Goal: Information Seeking & Learning: Learn about a topic

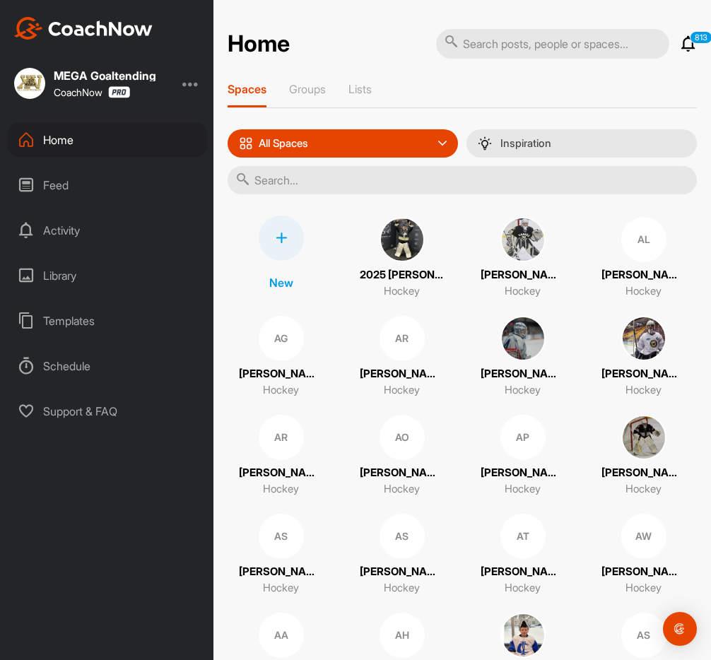
click at [197, 85] on div at bounding box center [190, 83] width 17 height 17
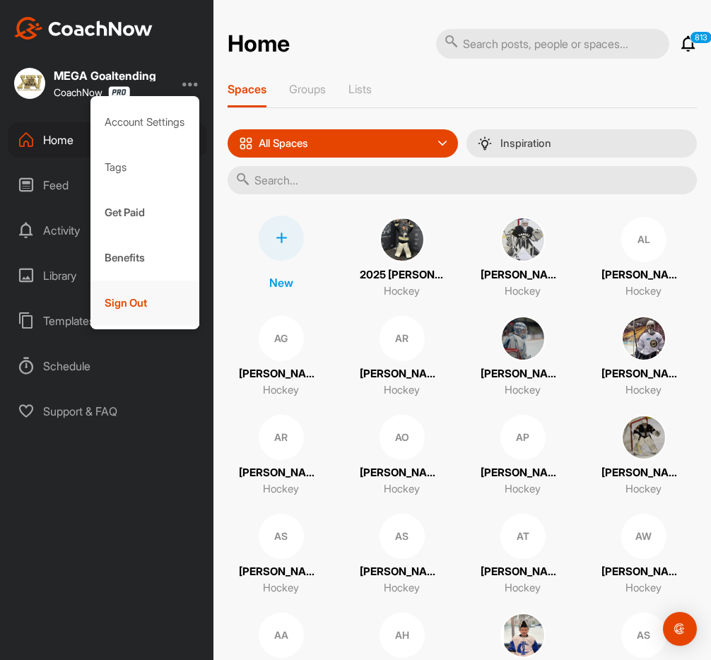
click at [125, 301] on div "Sign Out" at bounding box center [144, 302] width 109 height 45
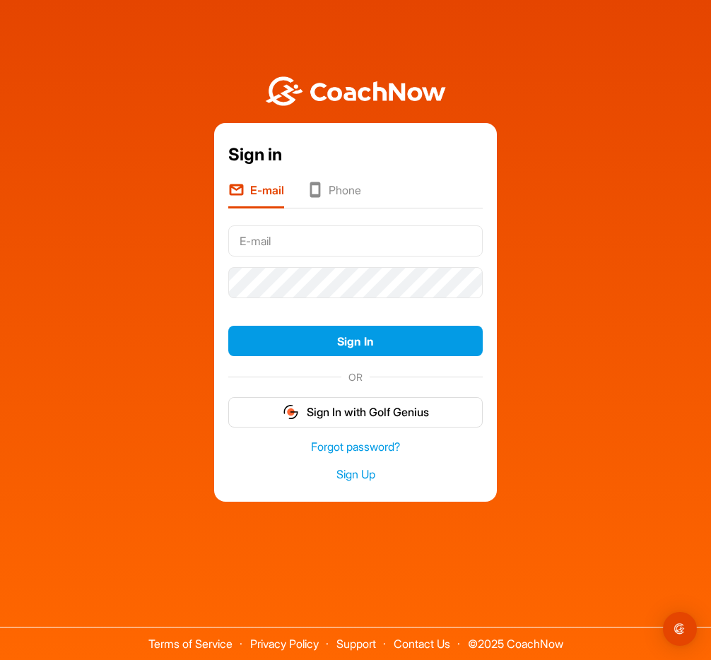
click at [261, 237] on input "text" at bounding box center [355, 240] width 254 height 31
click at [268, 243] on input "text" at bounding box center [355, 240] width 254 height 31
type input "i"
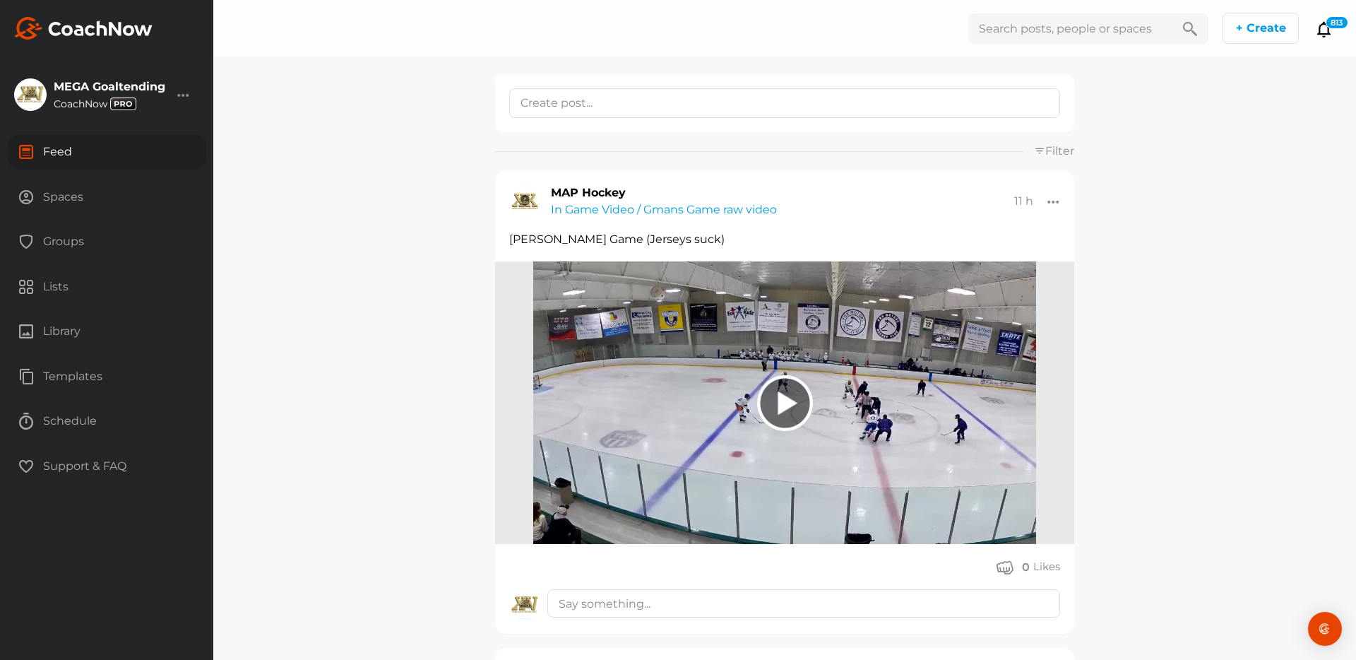
click at [71, 243] on div "Groups" at bounding box center [107, 241] width 199 height 35
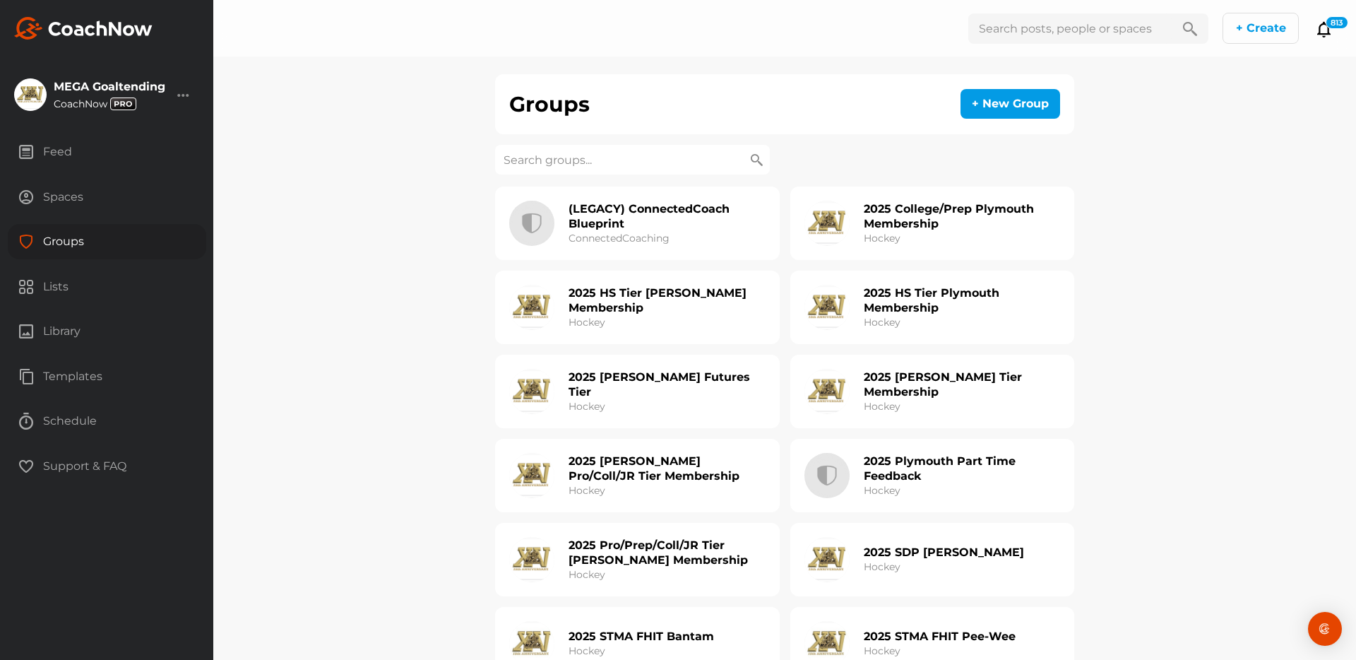
click at [544, 164] on input at bounding box center [632, 160] width 275 height 30
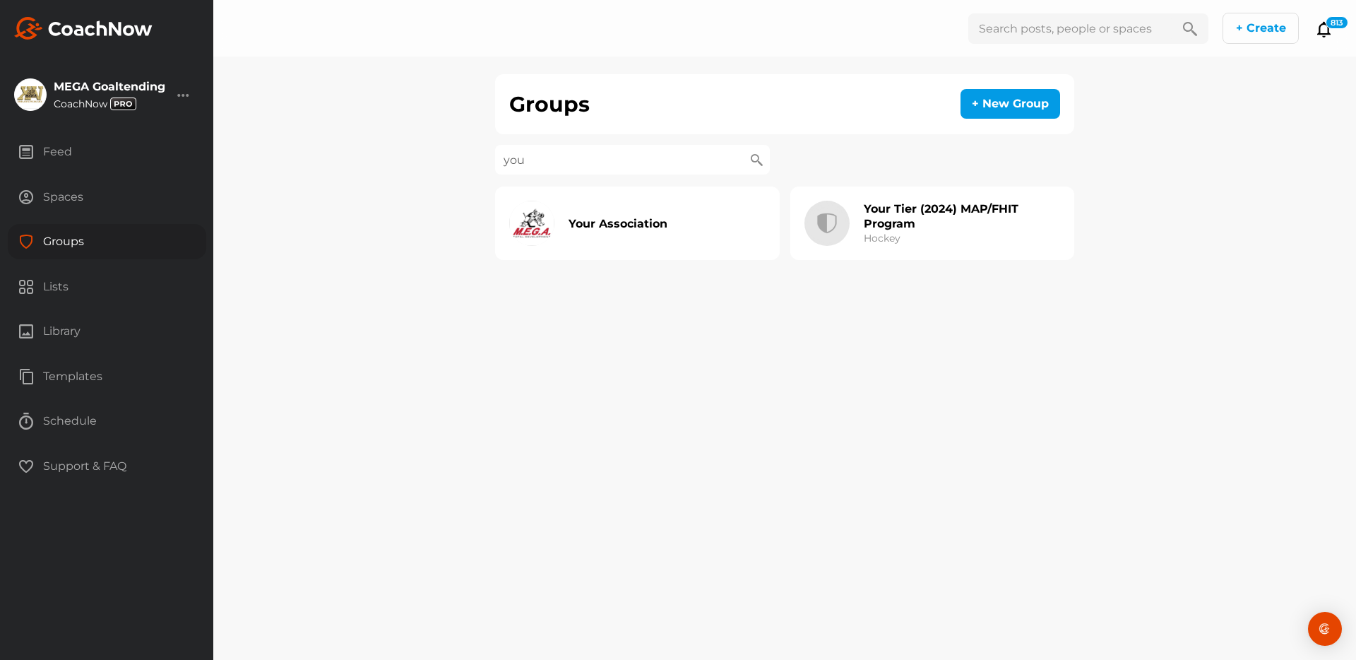
type input "you"
click at [638, 219] on h2 "Your Association" at bounding box center [618, 223] width 99 height 15
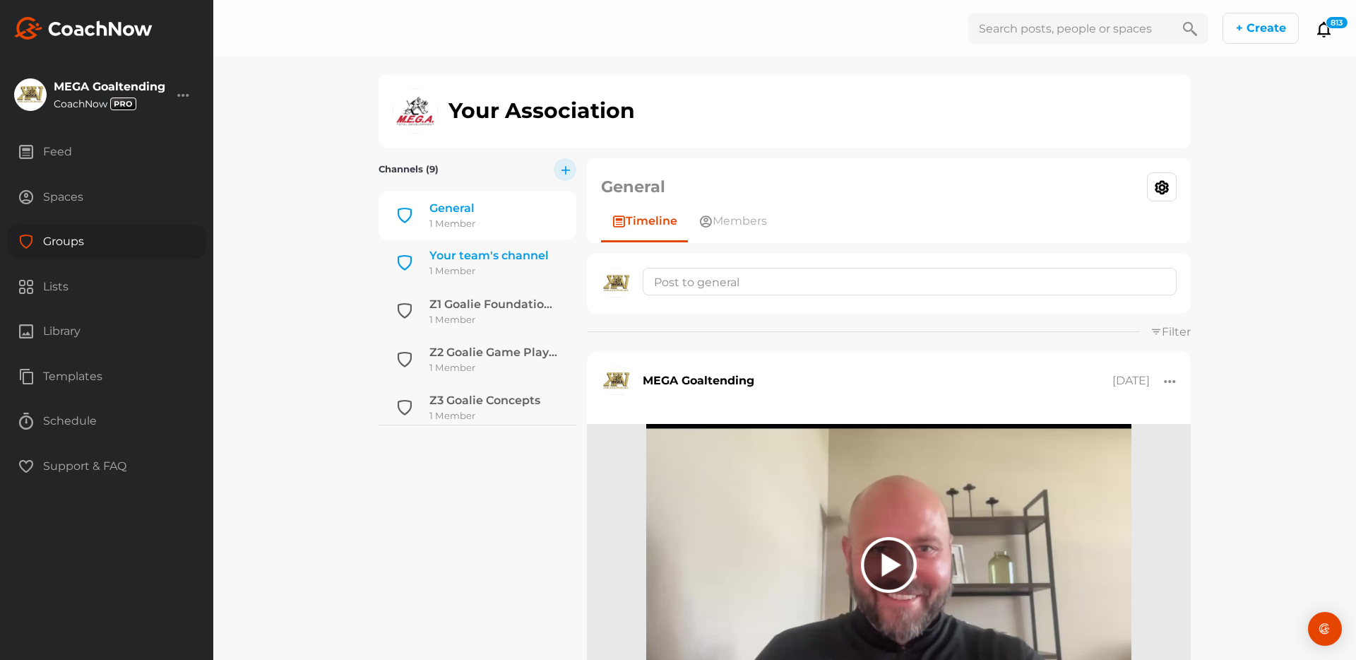
click at [470, 259] on div "Your team's channel" at bounding box center [489, 255] width 119 height 17
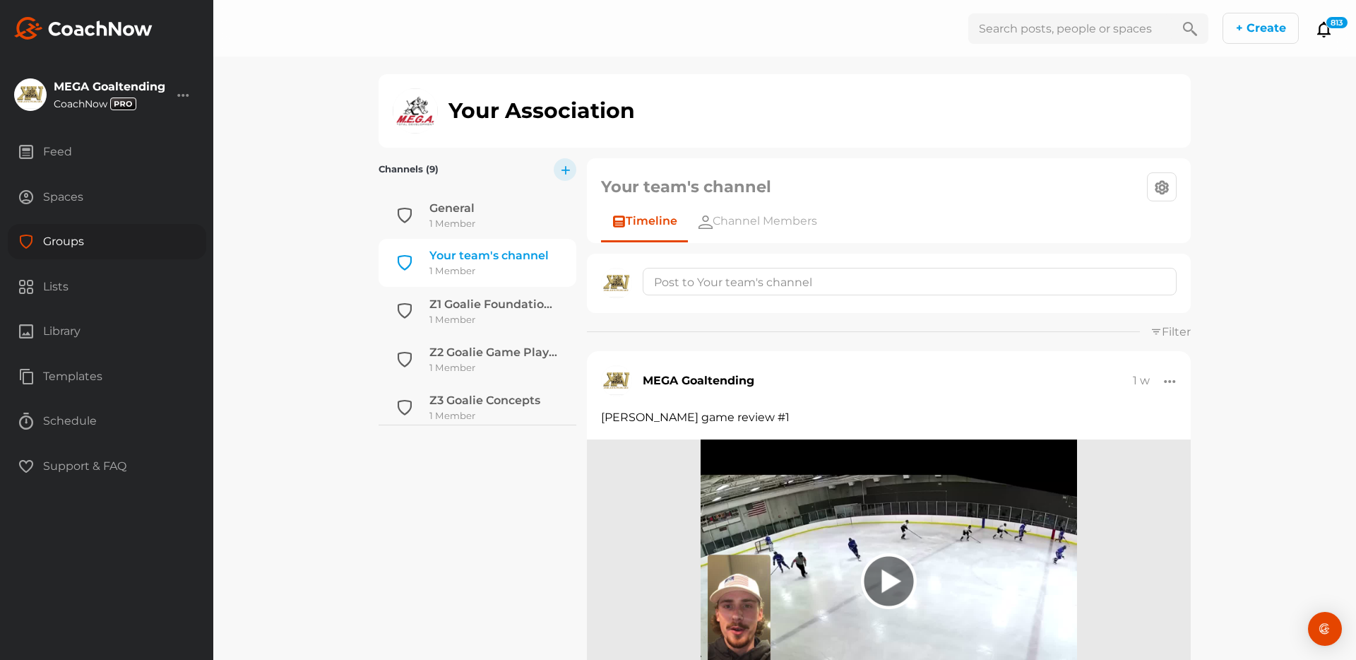
scroll to position [47, 0]
click at [710, 213] on span "Channel Members" at bounding box center [765, 221] width 105 height 17
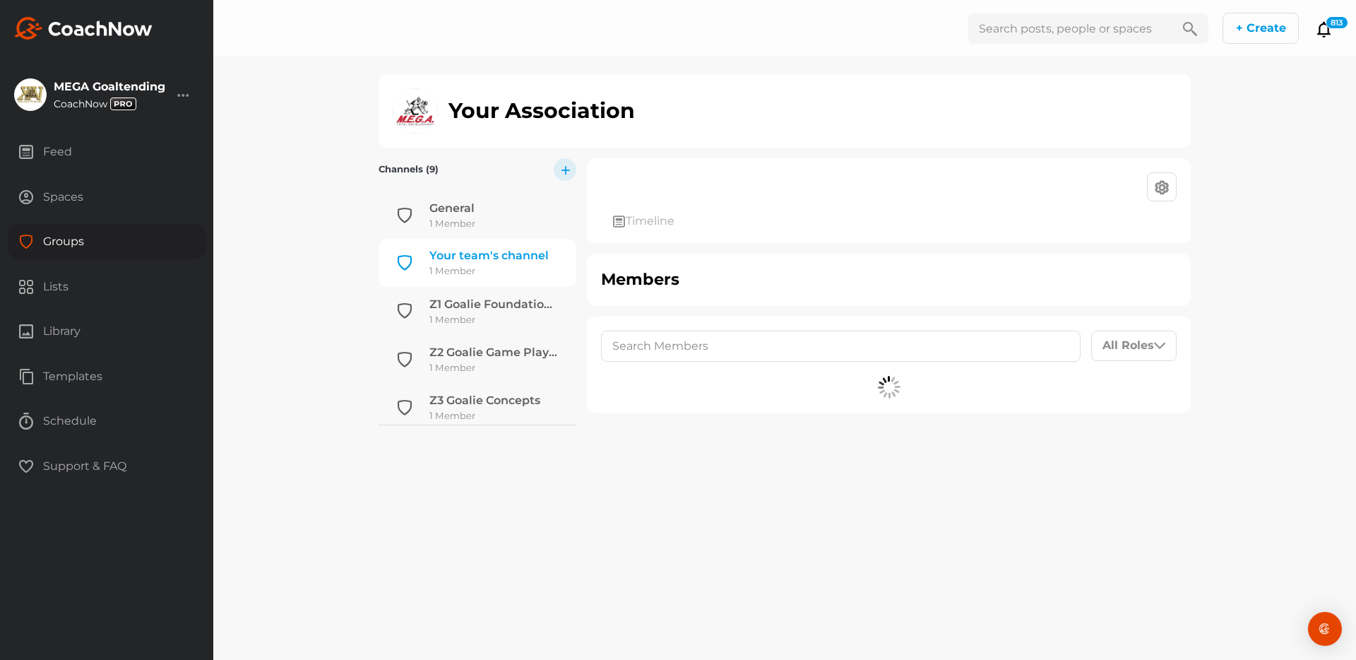
scroll to position [47, 0]
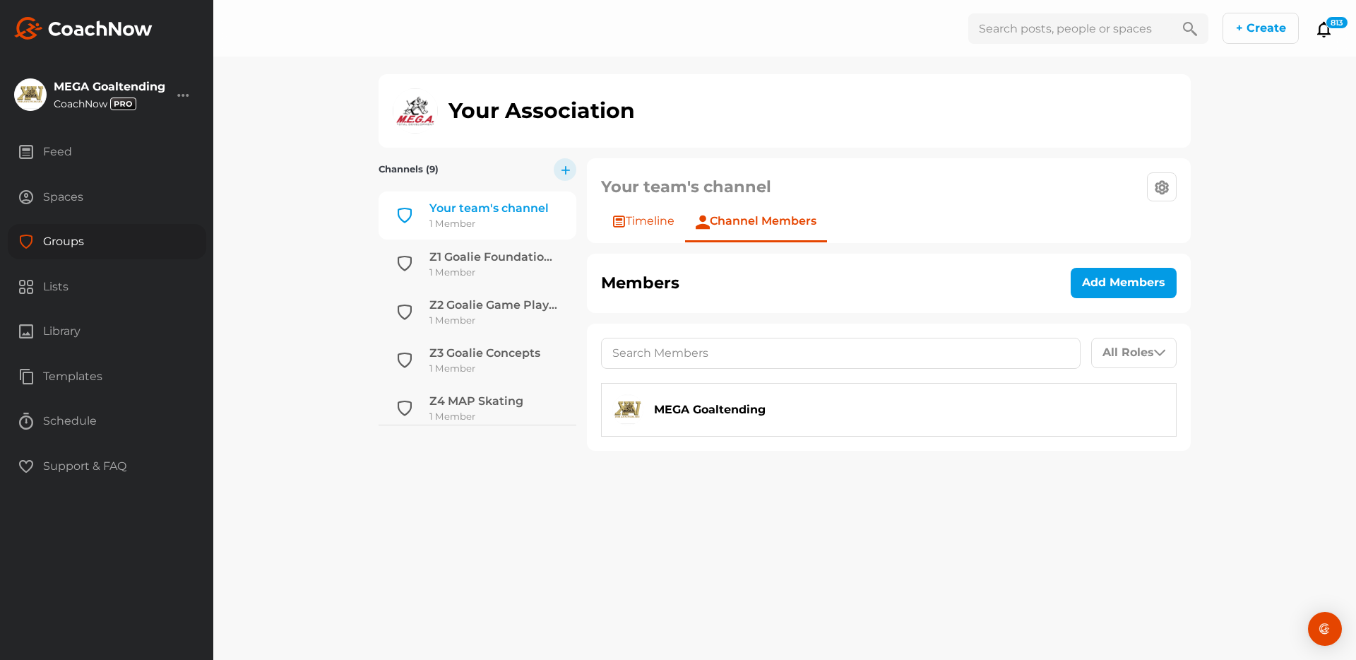
click at [656, 217] on span "Timeline" at bounding box center [650, 221] width 49 height 17
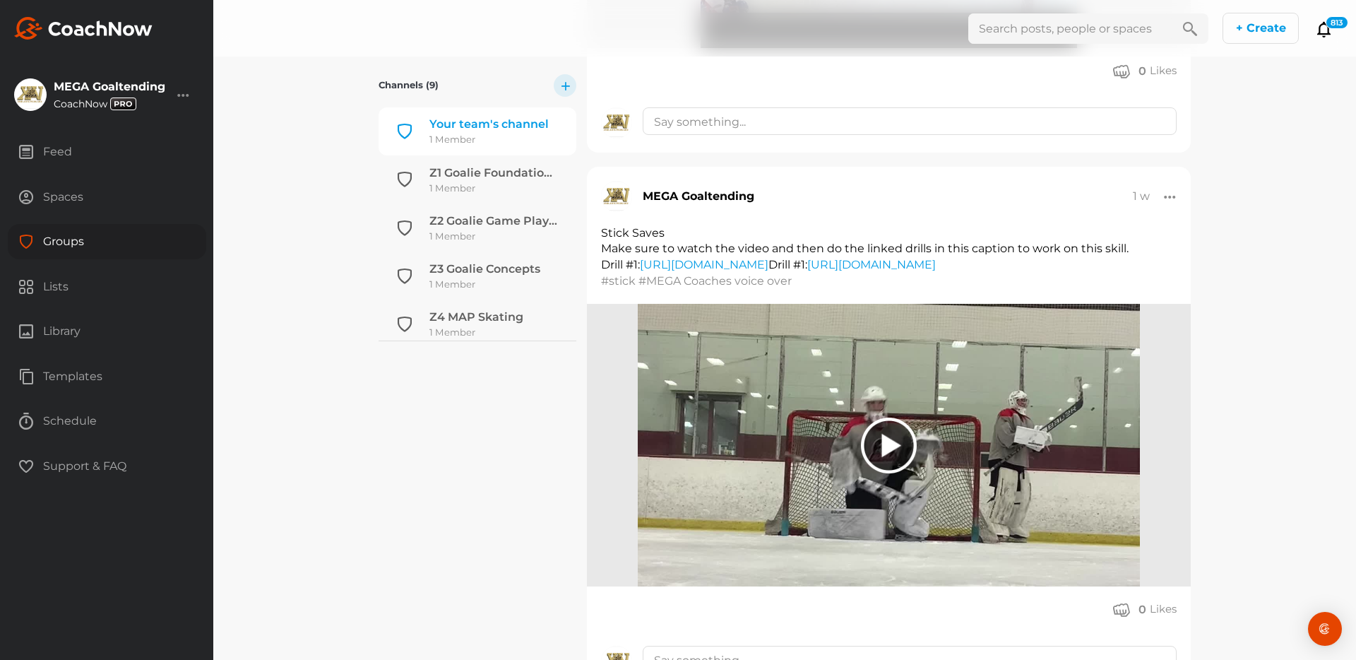
scroll to position [749, 0]
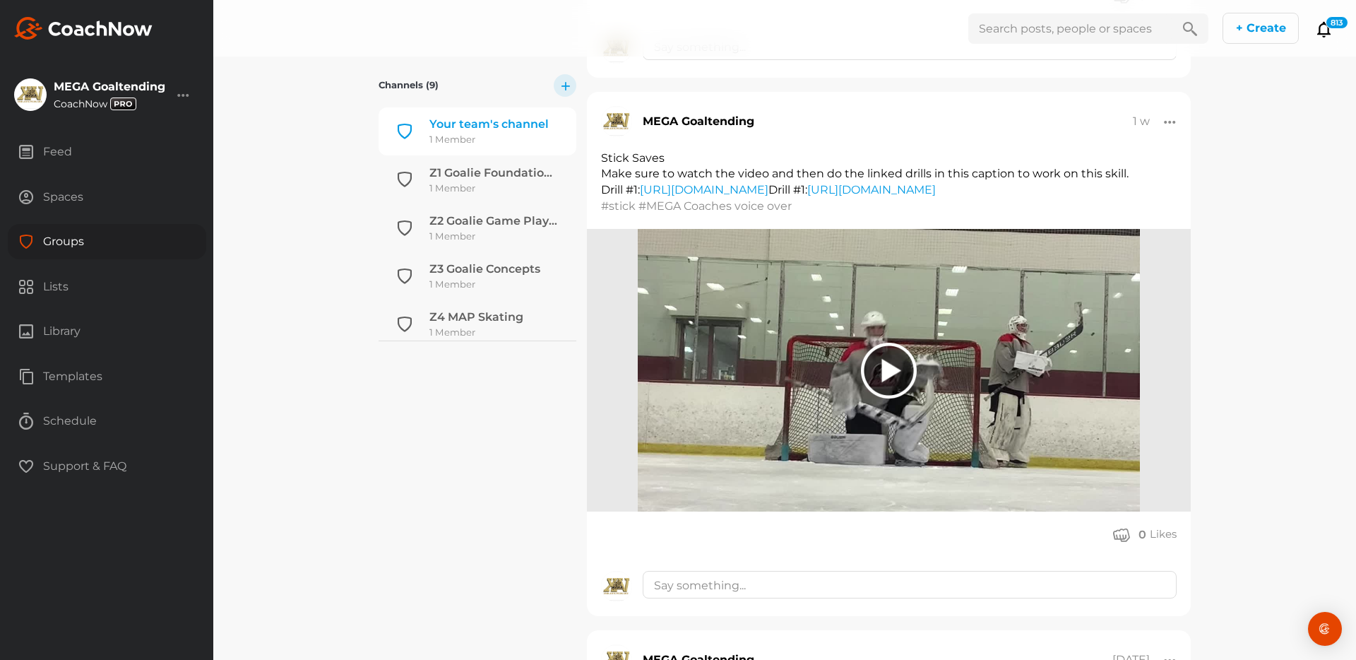
click at [710, 386] on div at bounding box center [889, 371] width 56 height 56
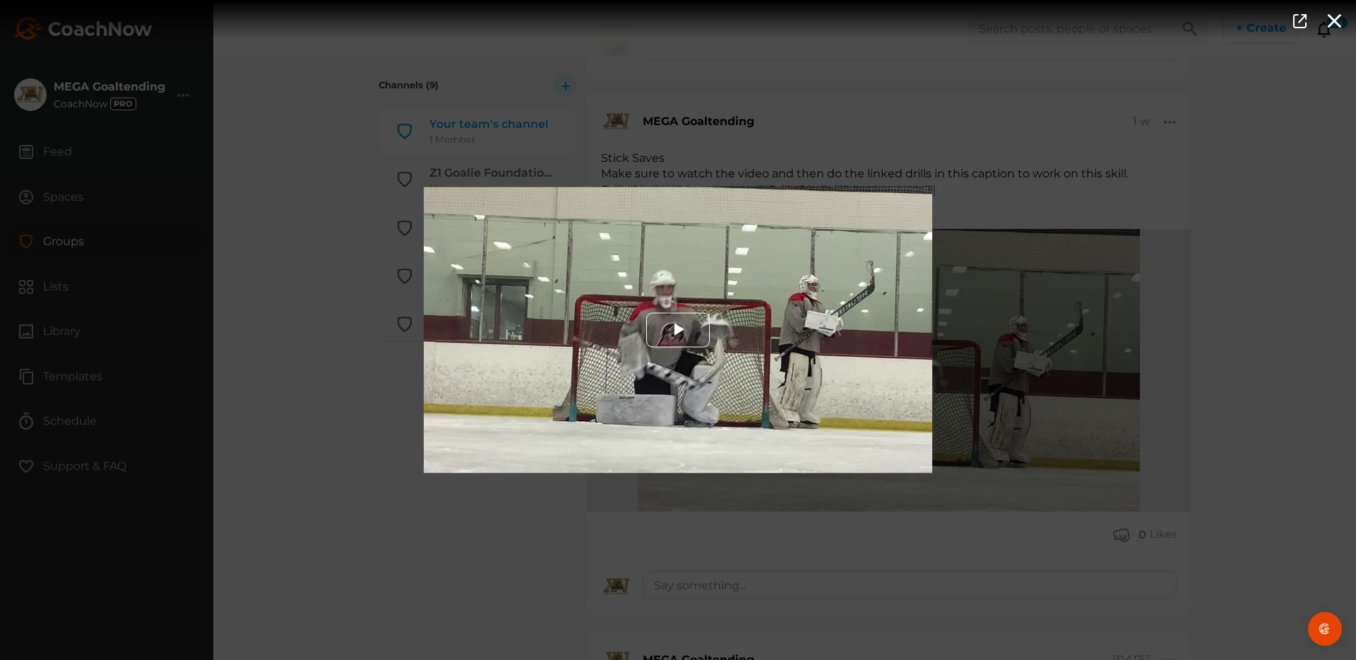
click at [678, 330] on span "Video Player" at bounding box center [678, 330] width 0 height 0
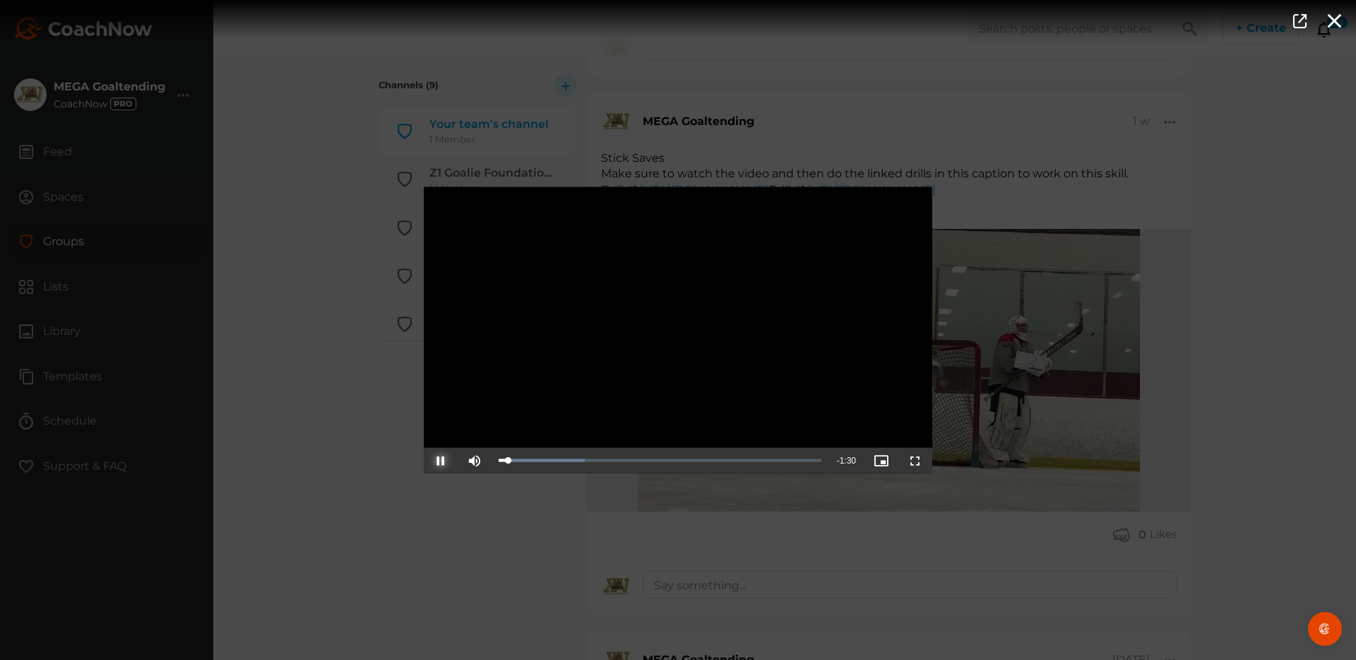
click at [441, 461] on span "Video Player" at bounding box center [441, 461] width 0 height 0
click at [710, 16] on icon "button" at bounding box center [1335, 20] width 16 height 16
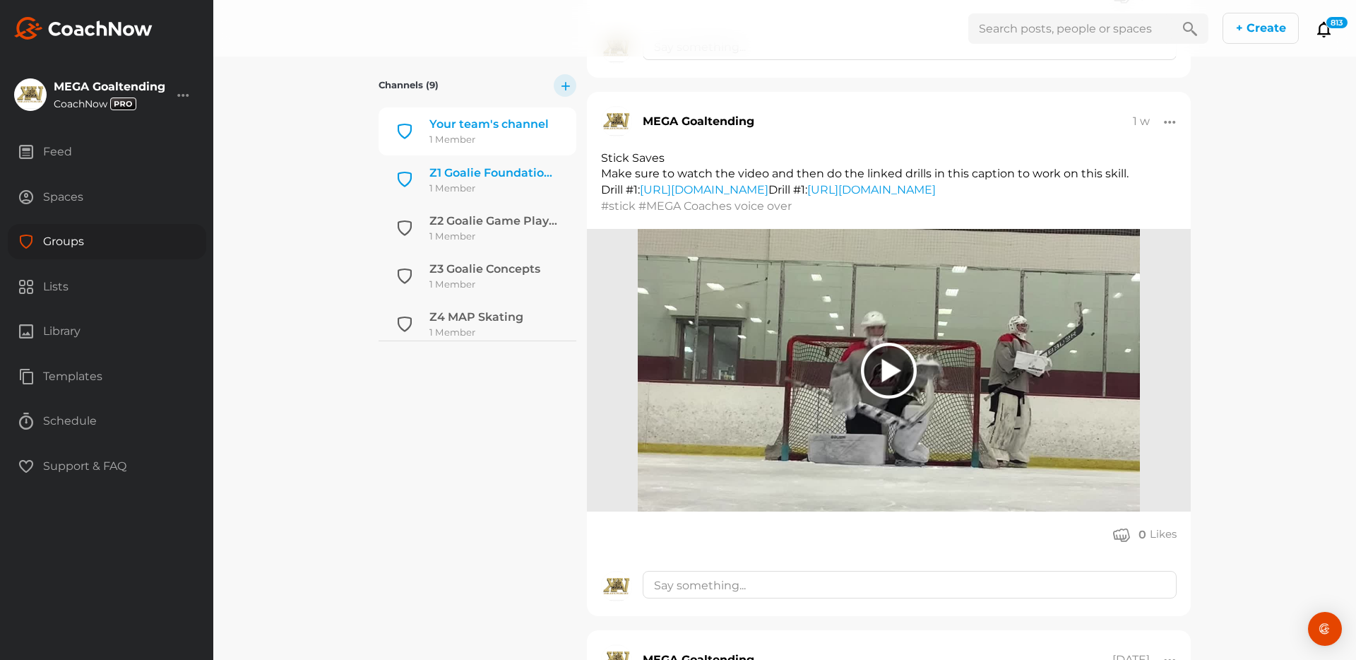
scroll to position [0, 0]
click at [499, 221] on div "Z1 Goalie Foundation Fundamentals" at bounding box center [495, 220] width 131 height 17
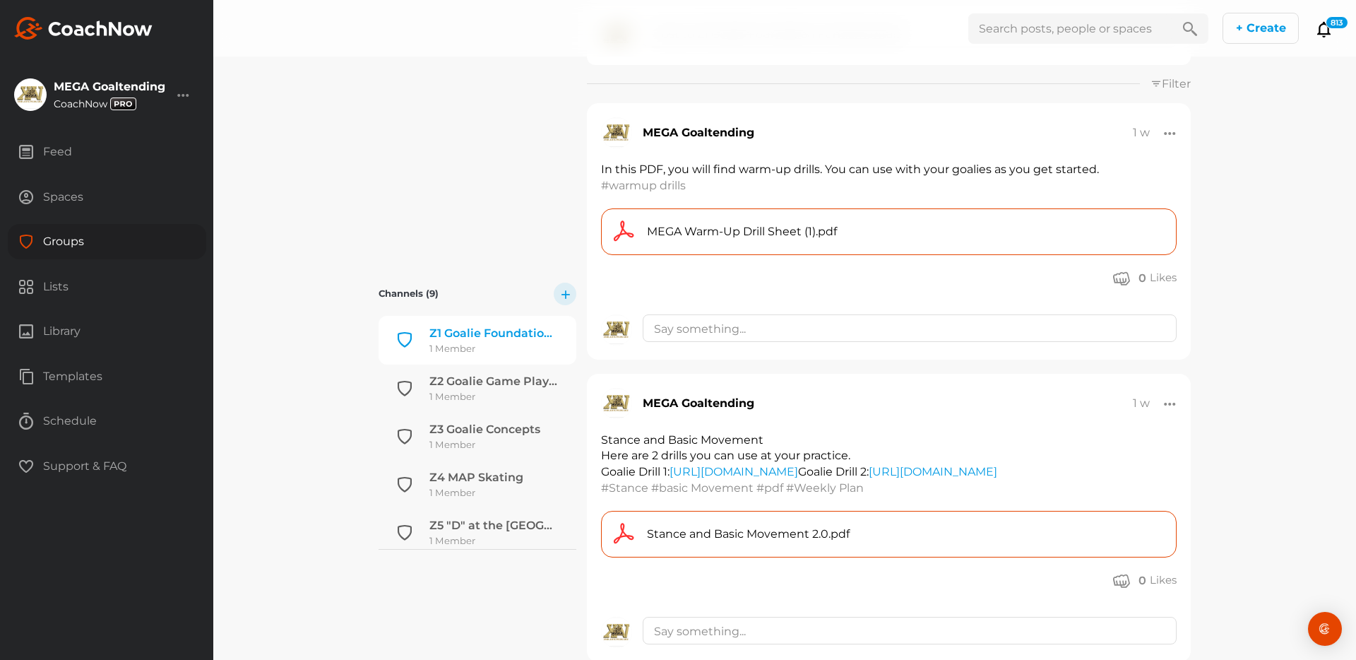
scroll to position [72, 0]
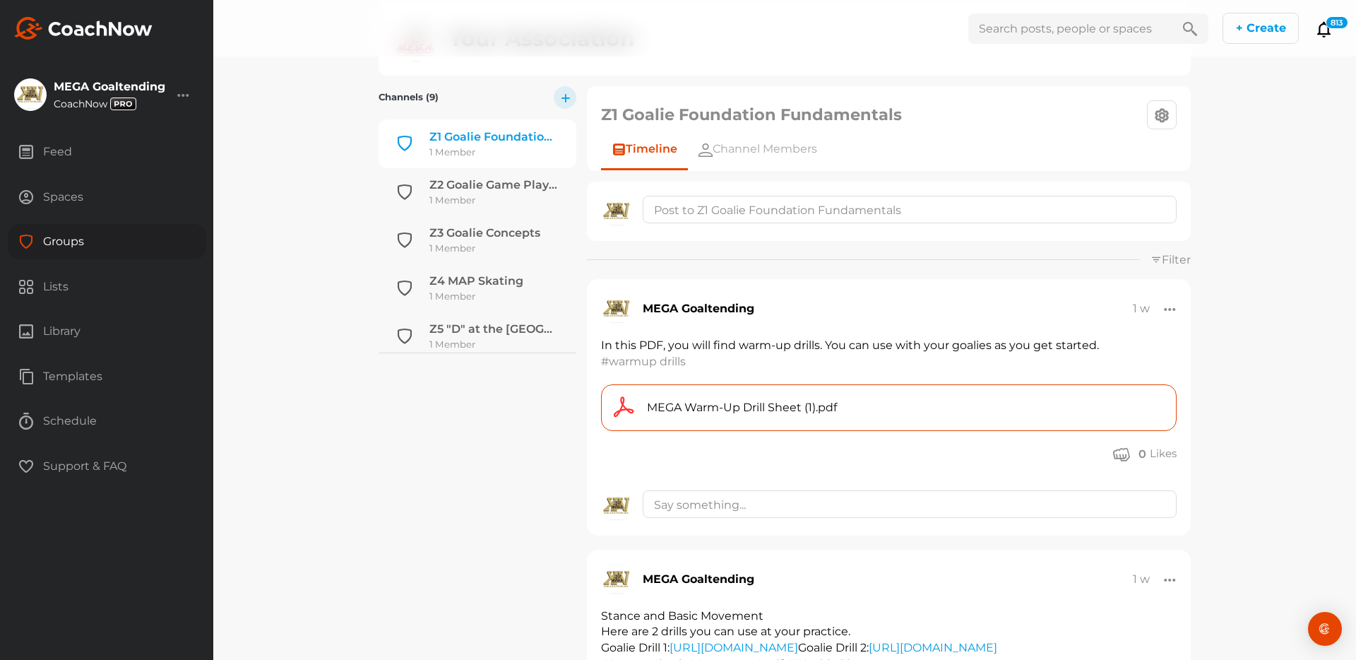
click at [710, 401] on span "MEGA Warm-Up Drill Sheet (1).pdf" at bounding box center [742, 407] width 190 height 17
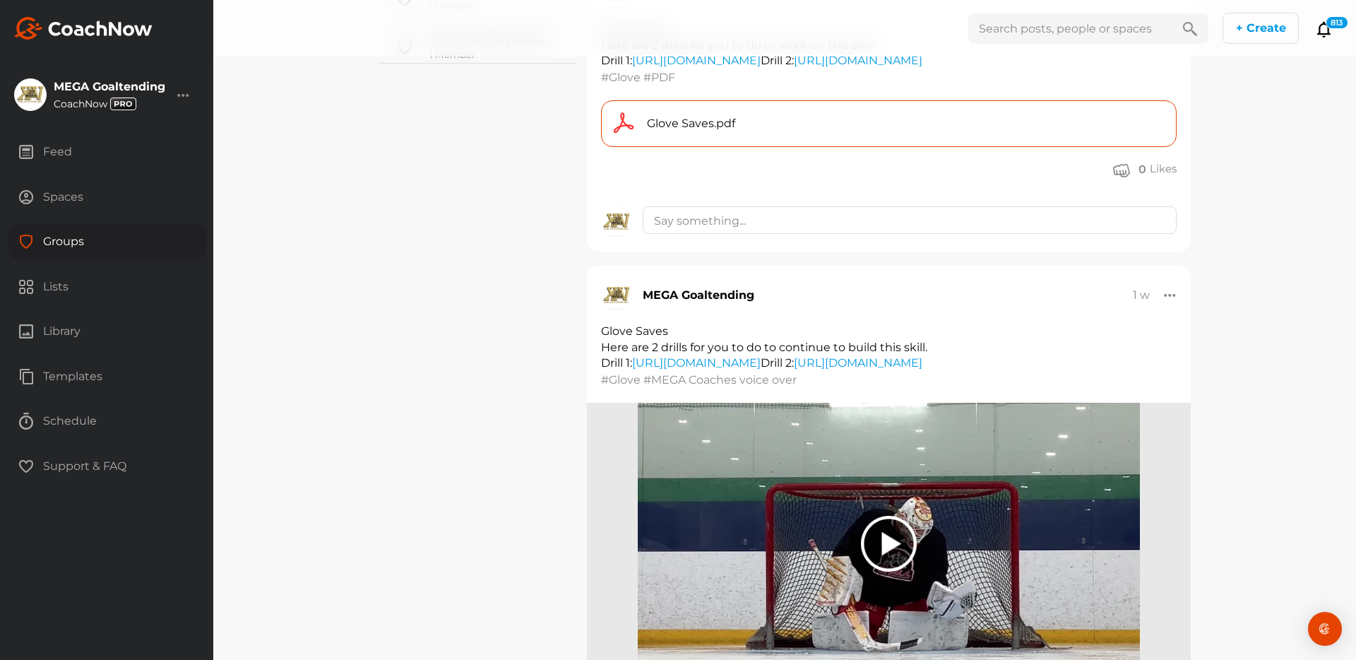
scroll to position [3970, 0]
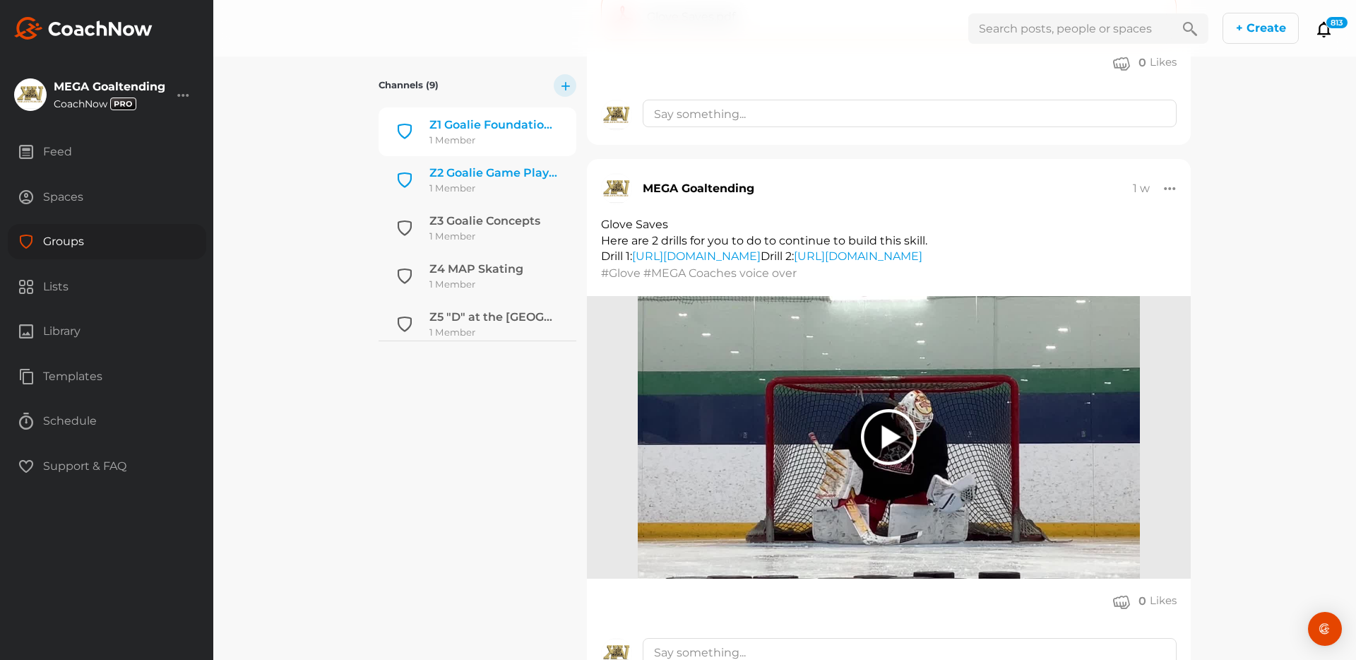
click at [507, 175] on div "Z2 Goalie Game Play Situations" at bounding box center [495, 173] width 131 height 17
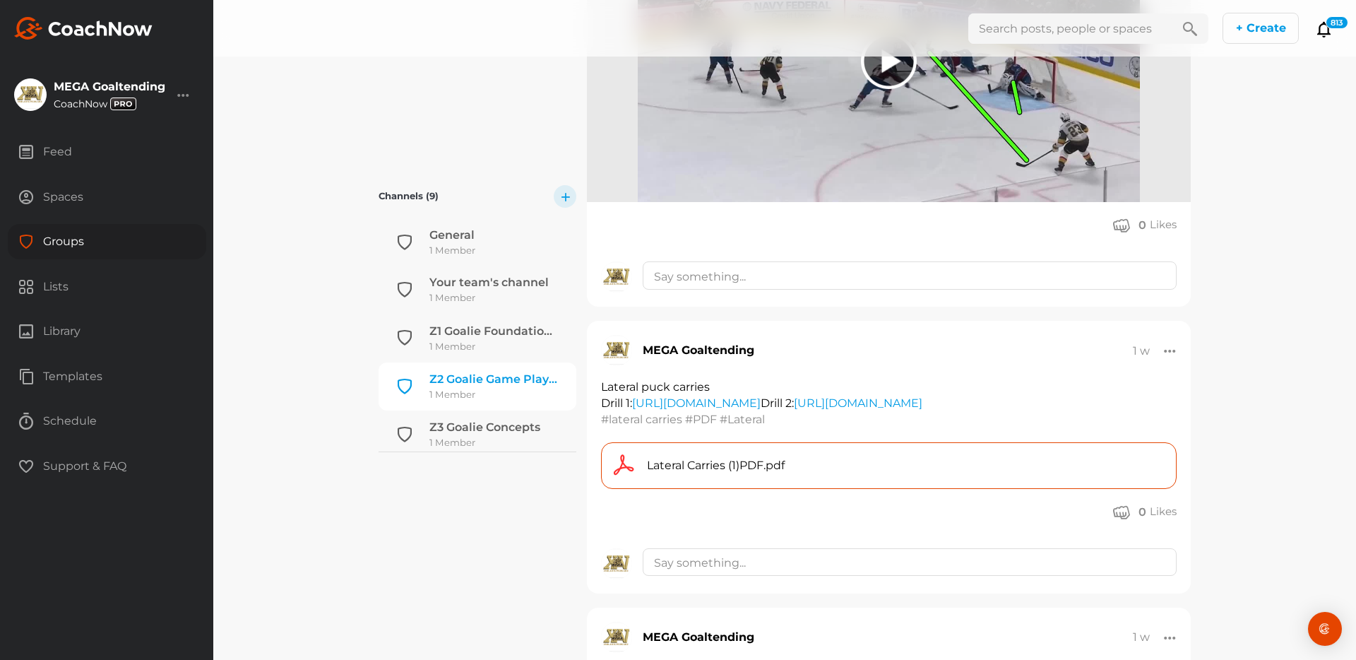
scroll to position [5035, 0]
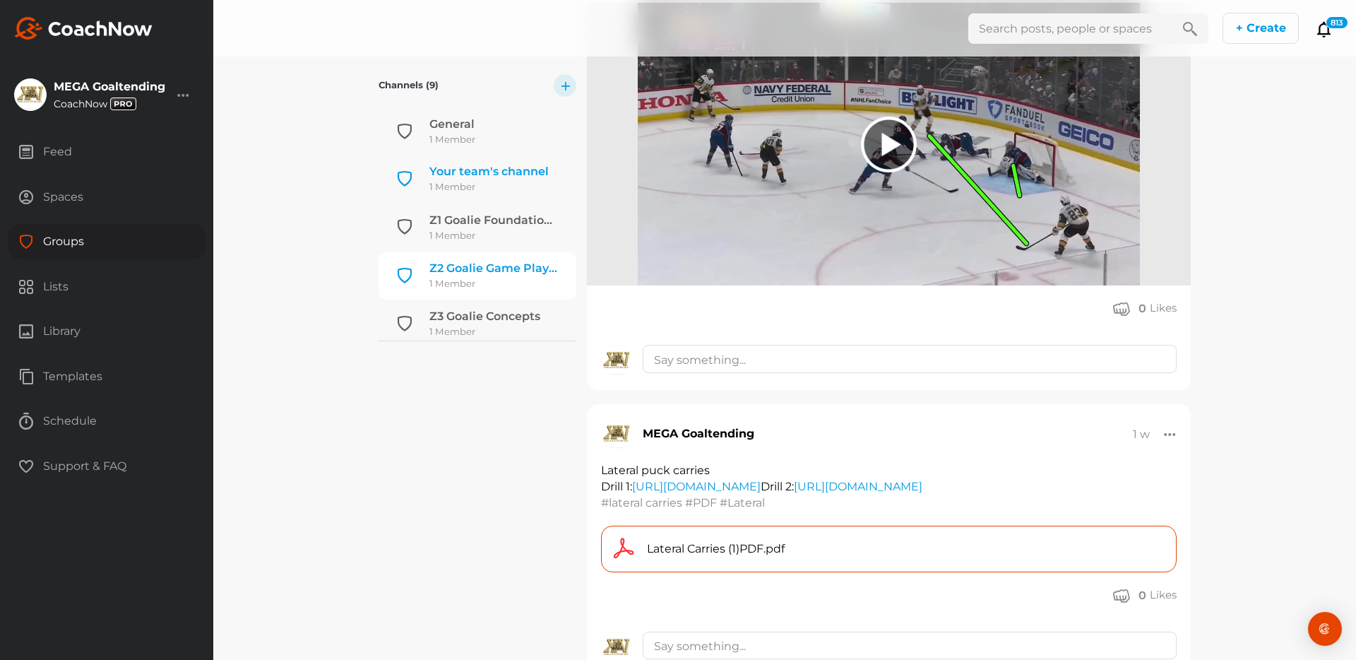
click at [470, 176] on div "Your team's channel" at bounding box center [489, 171] width 119 height 17
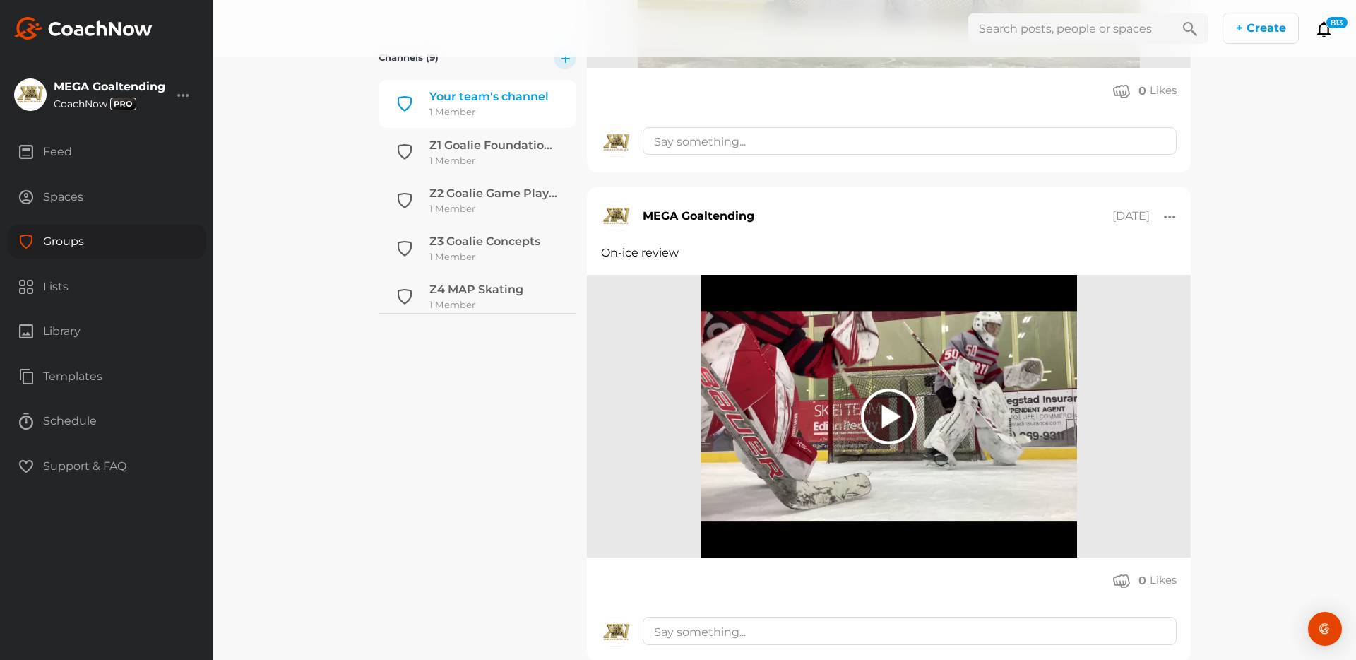
scroll to position [1239, 0]
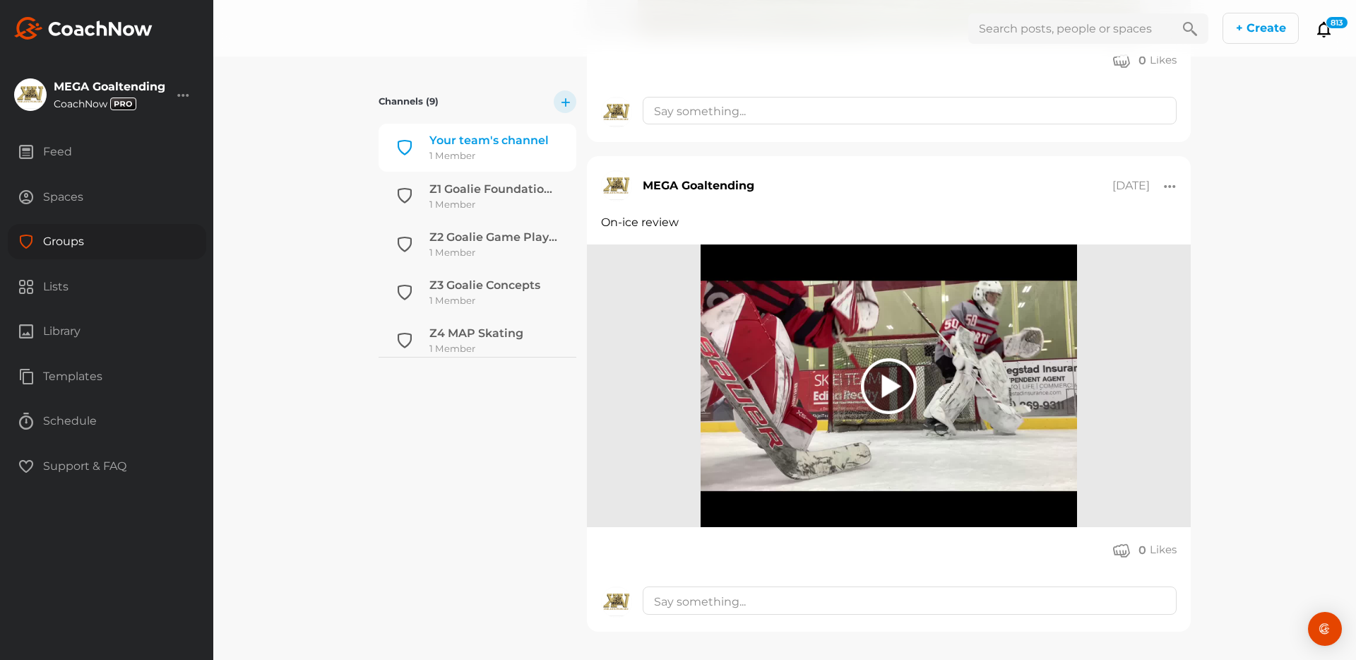
click at [710, 382] on div at bounding box center [889, 386] width 56 height 56
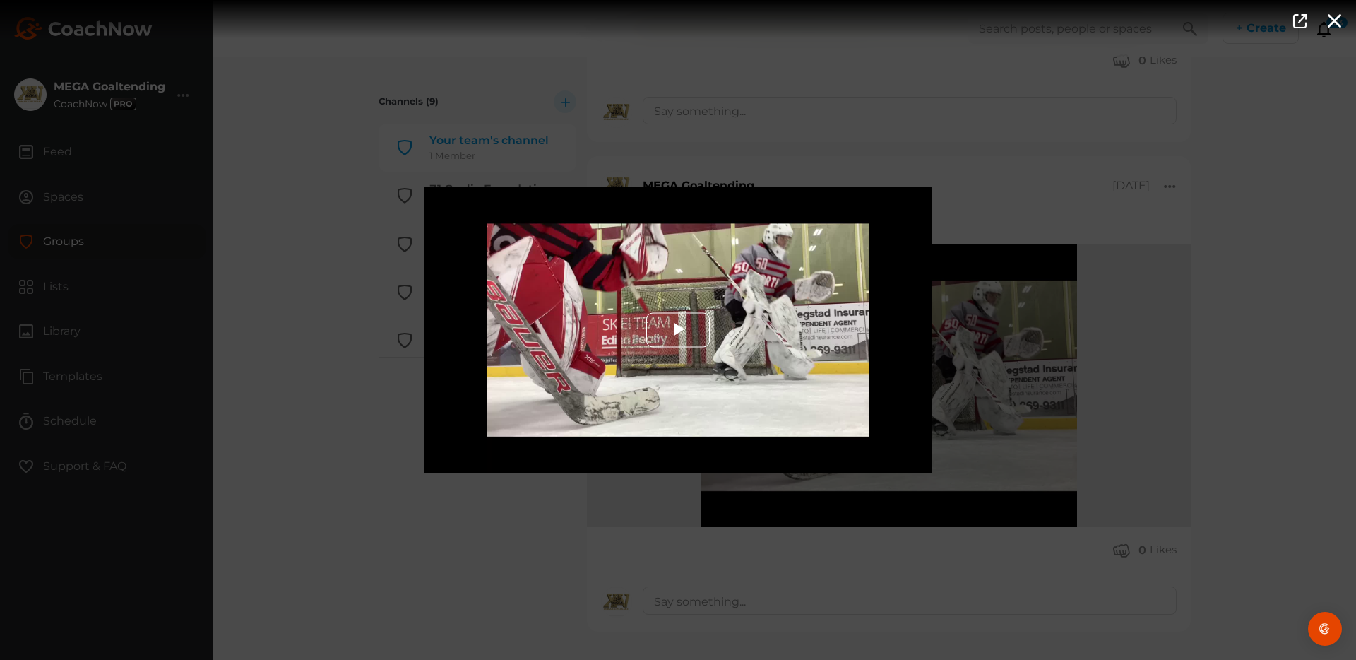
click at [678, 330] on span "Video Player" at bounding box center [678, 330] width 0 height 0
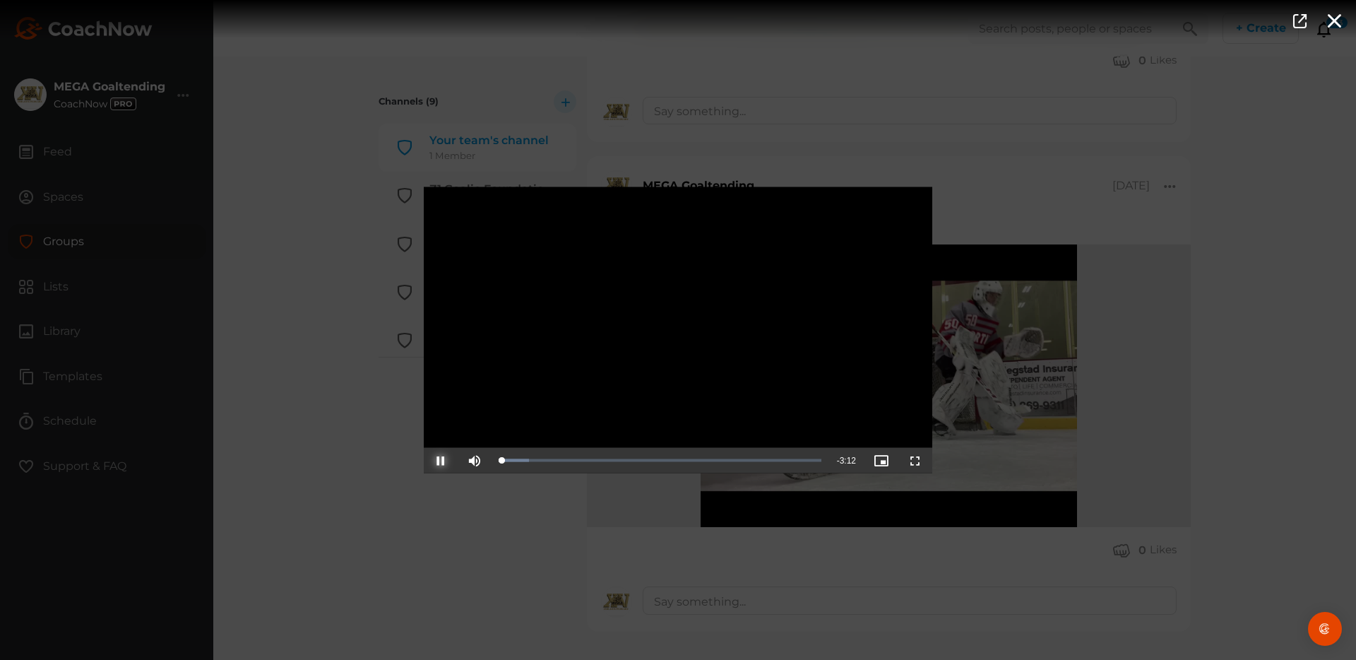
click at [441, 461] on span "Video Player" at bounding box center [441, 461] width 0 height 0
click at [710, 25] on icon "button" at bounding box center [1335, 20] width 16 height 16
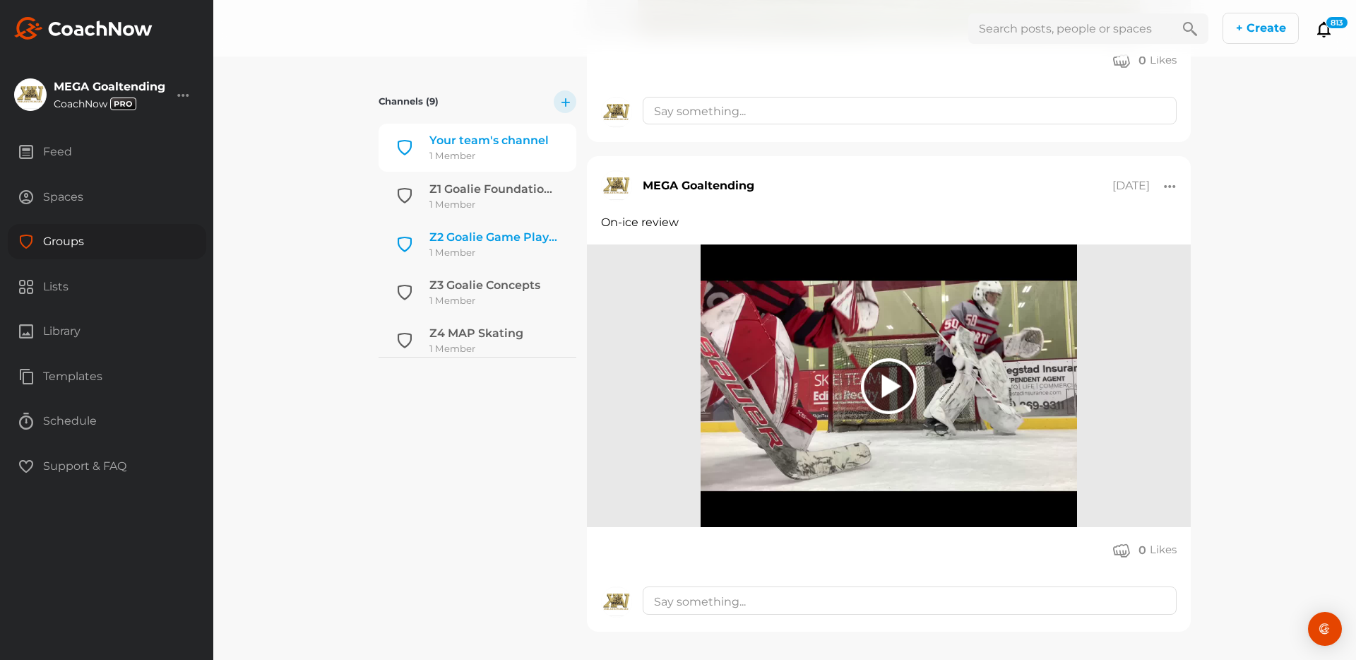
scroll to position [0, 0]
click at [177, 97] on div at bounding box center [183, 94] width 13 height 17
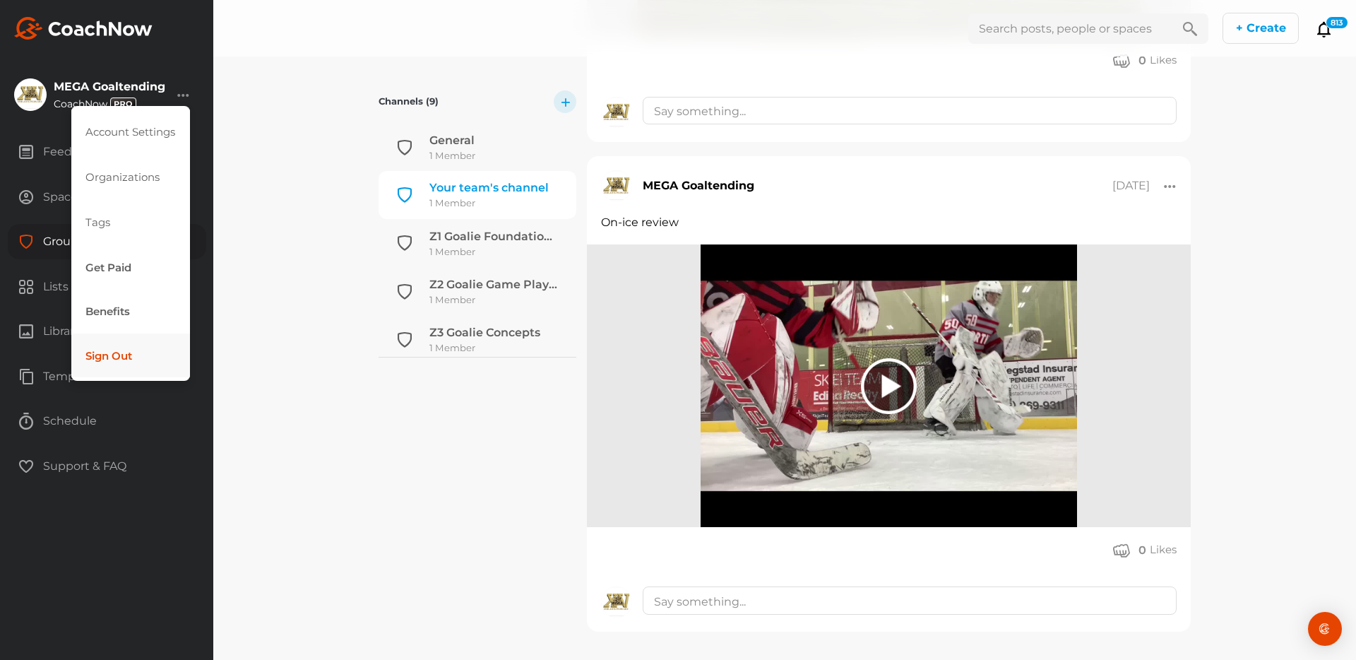
click at [109, 365] on button "Sign Out" at bounding box center [130, 355] width 119 height 45
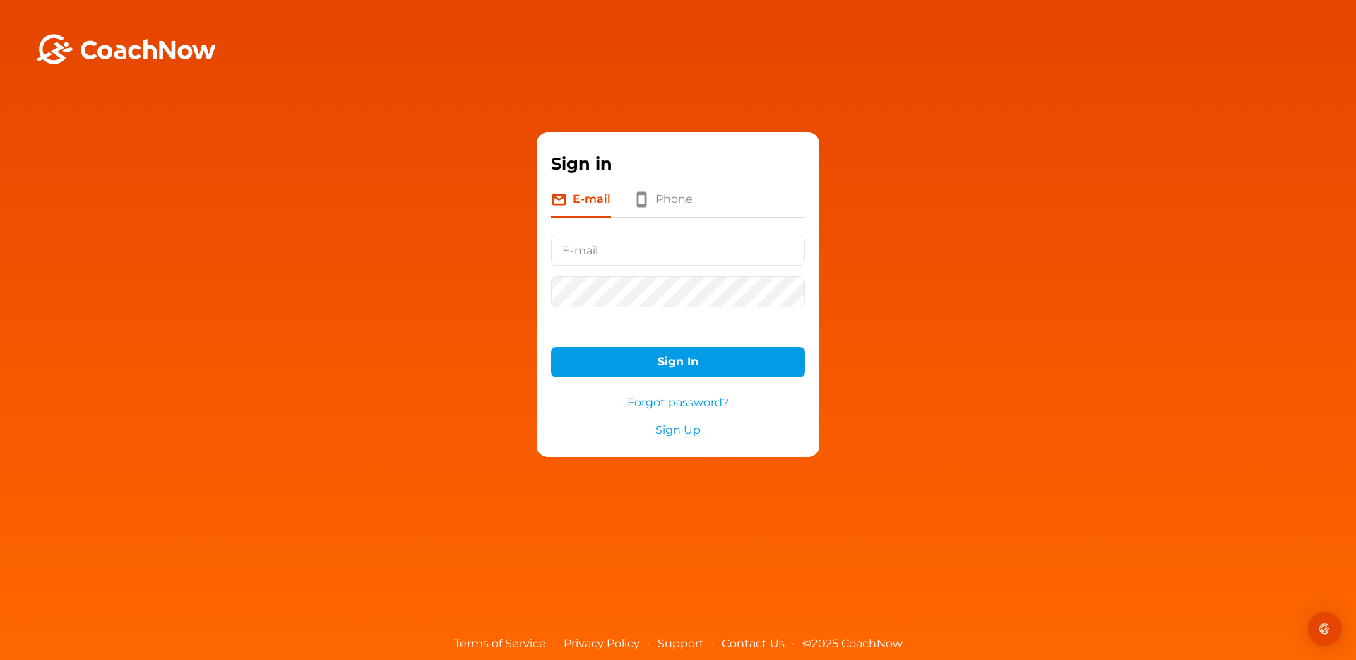
click at [598, 244] on input "text" at bounding box center [678, 250] width 254 height 31
type input "info@maphockey.net"
click at [699, 356] on button "Sign In" at bounding box center [678, 362] width 254 height 30
